Goal: Transaction & Acquisition: Download file/media

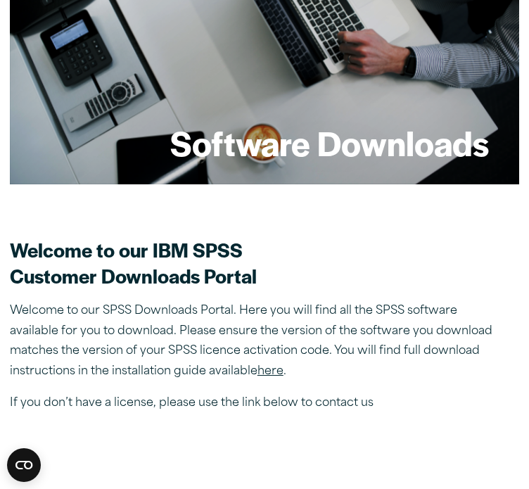
scroll to position [152, 0]
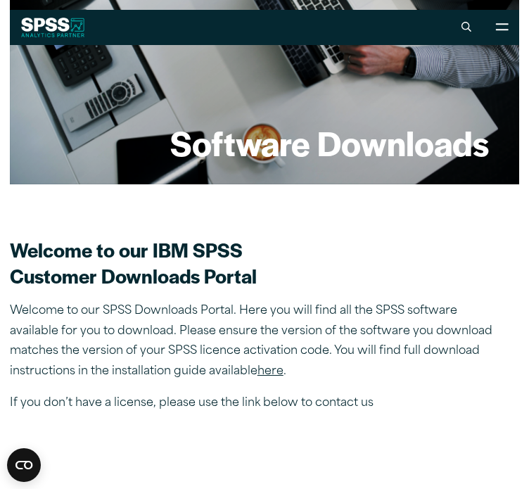
click at [267, 371] on link "here" at bounding box center [271, 371] width 26 height 11
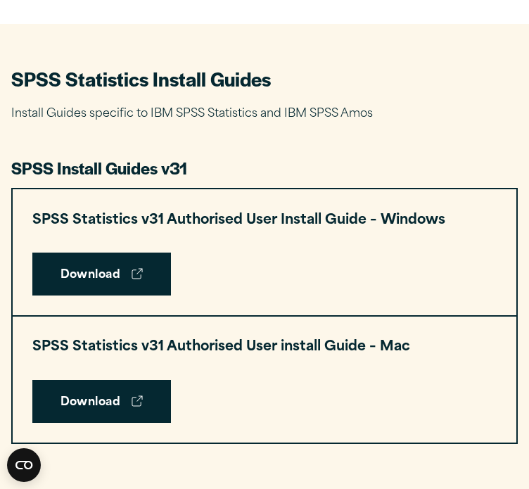
scroll to position [650, 0]
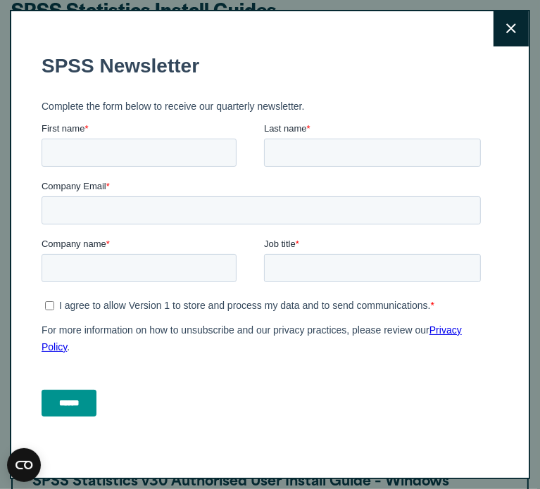
click at [506, 26] on icon at bounding box center [511, 28] width 10 height 11
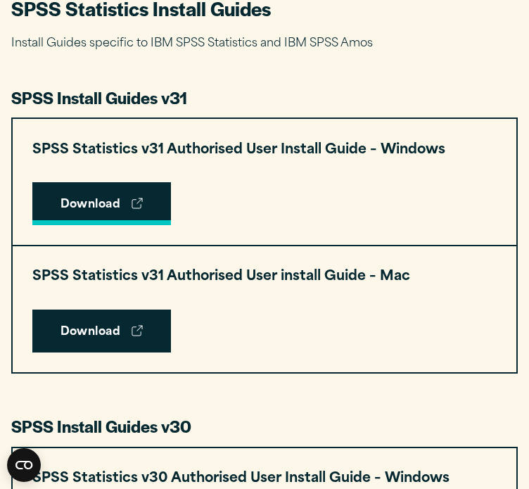
click at [127, 200] on link "Download" at bounding box center [101, 204] width 139 height 44
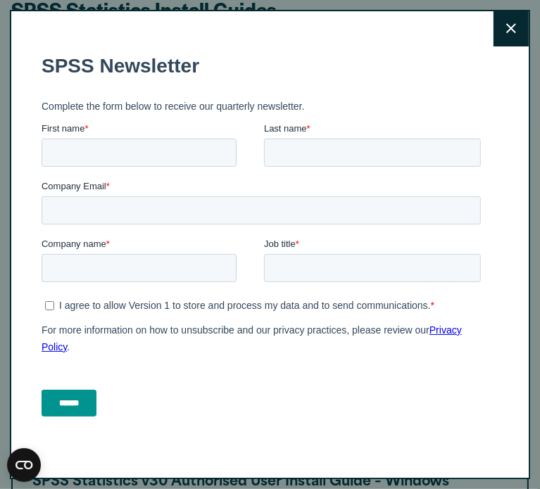
click at [506, 30] on icon at bounding box center [511, 29] width 10 height 10
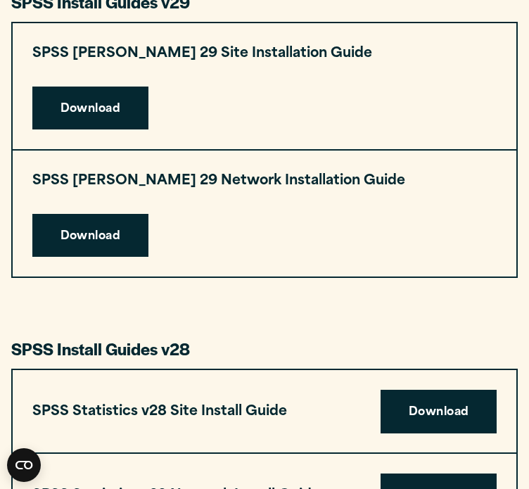
scroll to position [1943, 0]
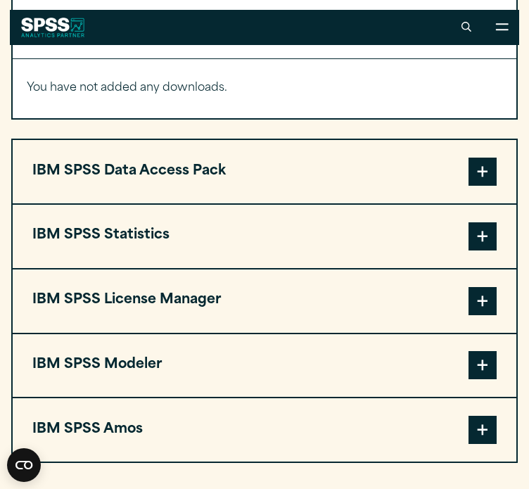
scroll to position [1128, 0]
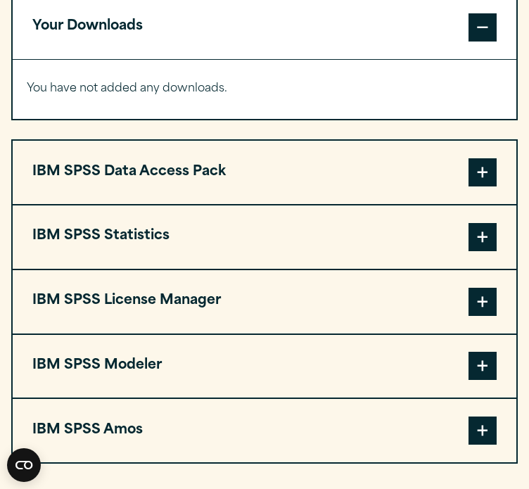
click at [194, 206] on button "IBM SPSS Statistics" at bounding box center [265, 237] width 504 height 63
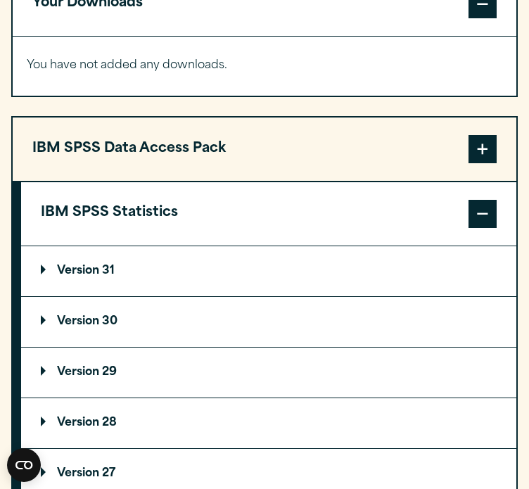
scroll to position [1153, 0]
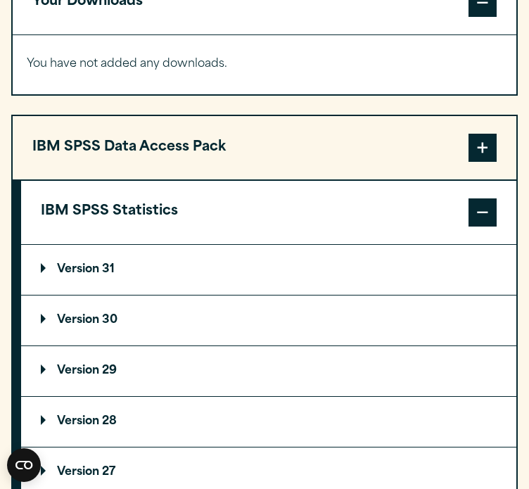
click at [51, 264] on p "Version 31" at bounding box center [78, 269] width 74 height 11
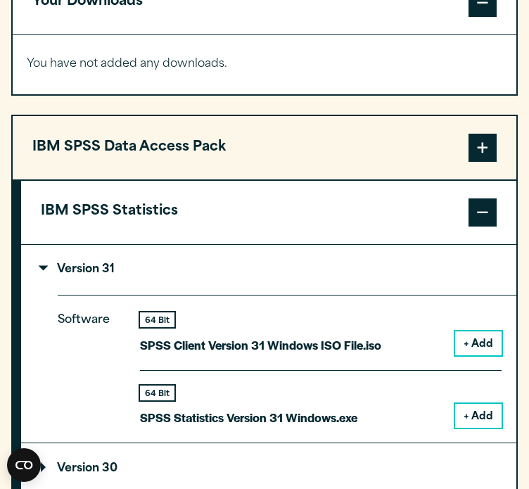
click at [485, 404] on button "+ Add" at bounding box center [478, 416] width 46 height 24
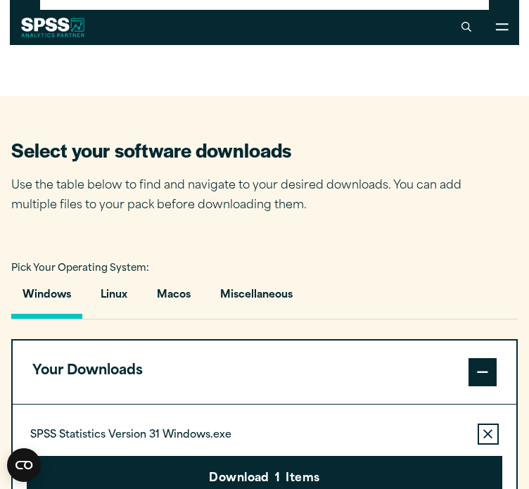
scroll to position [775, 0]
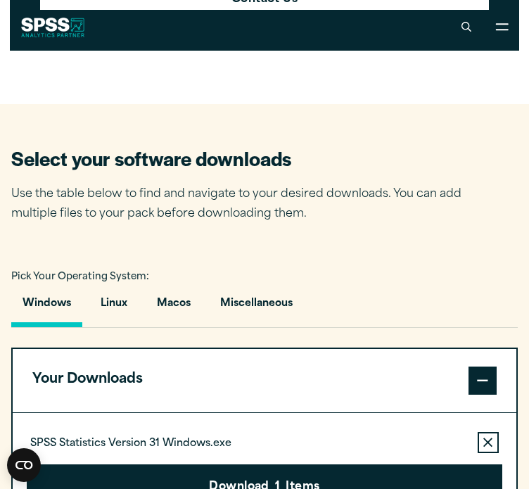
click at [386, 349] on button "Your Downloads" at bounding box center [265, 380] width 504 height 63
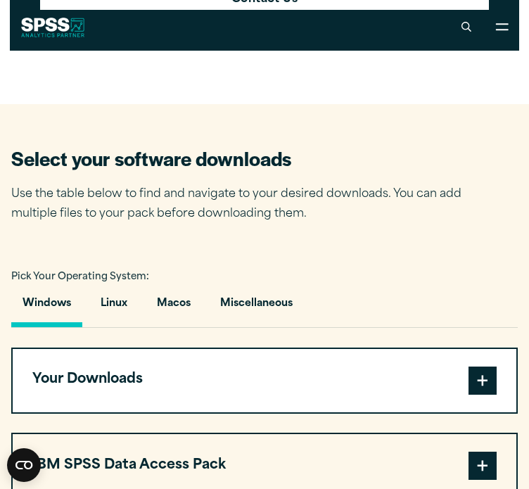
click at [303, 349] on button "Your Downloads" at bounding box center [265, 380] width 504 height 63
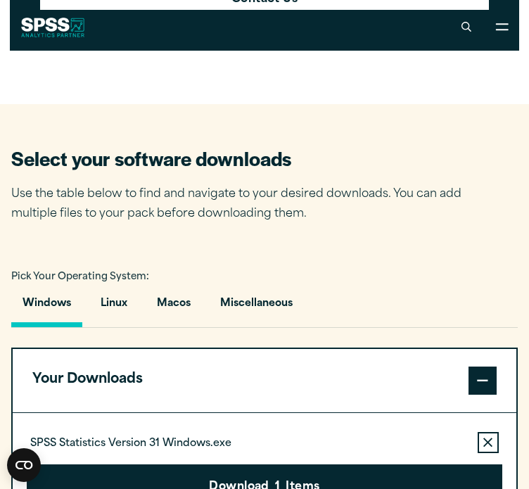
click at [303, 465] on button "Download 1 Items" at bounding box center [264, 487] width 475 height 44
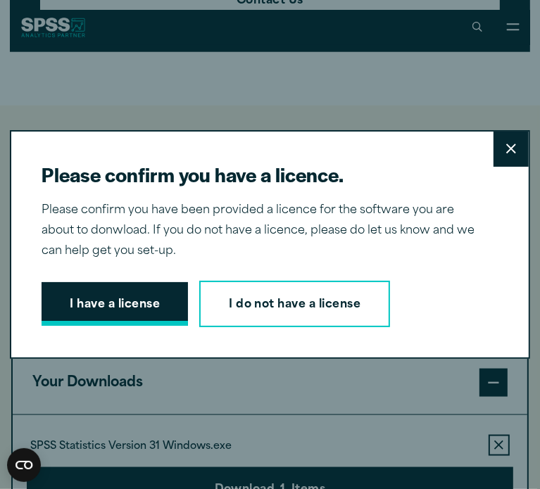
click at [111, 295] on button "I have a license" at bounding box center [115, 304] width 146 height 44
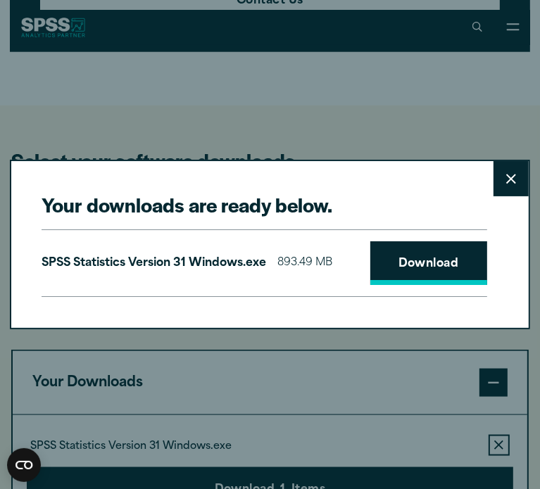
click at [389, 277] on link "Download" at bounding box center [428, 263] width 117 height 44
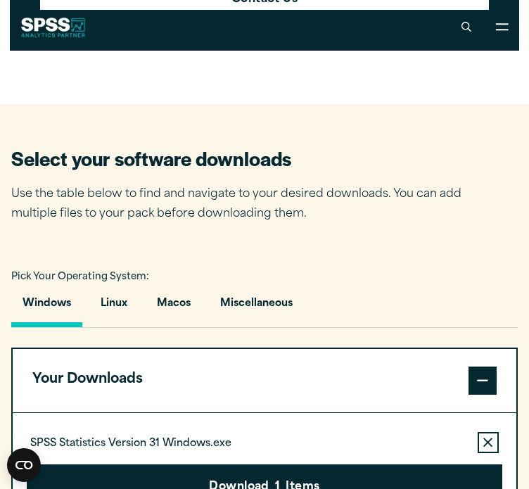
click at [194, 84] on div "Your downloads are ready below. Close SPSS Statistics Version 31 Windows.exe 89…" at bounding box center [264, 244] width 529 height 489
